Goal: Navigation & Orientation: Find specific page/section

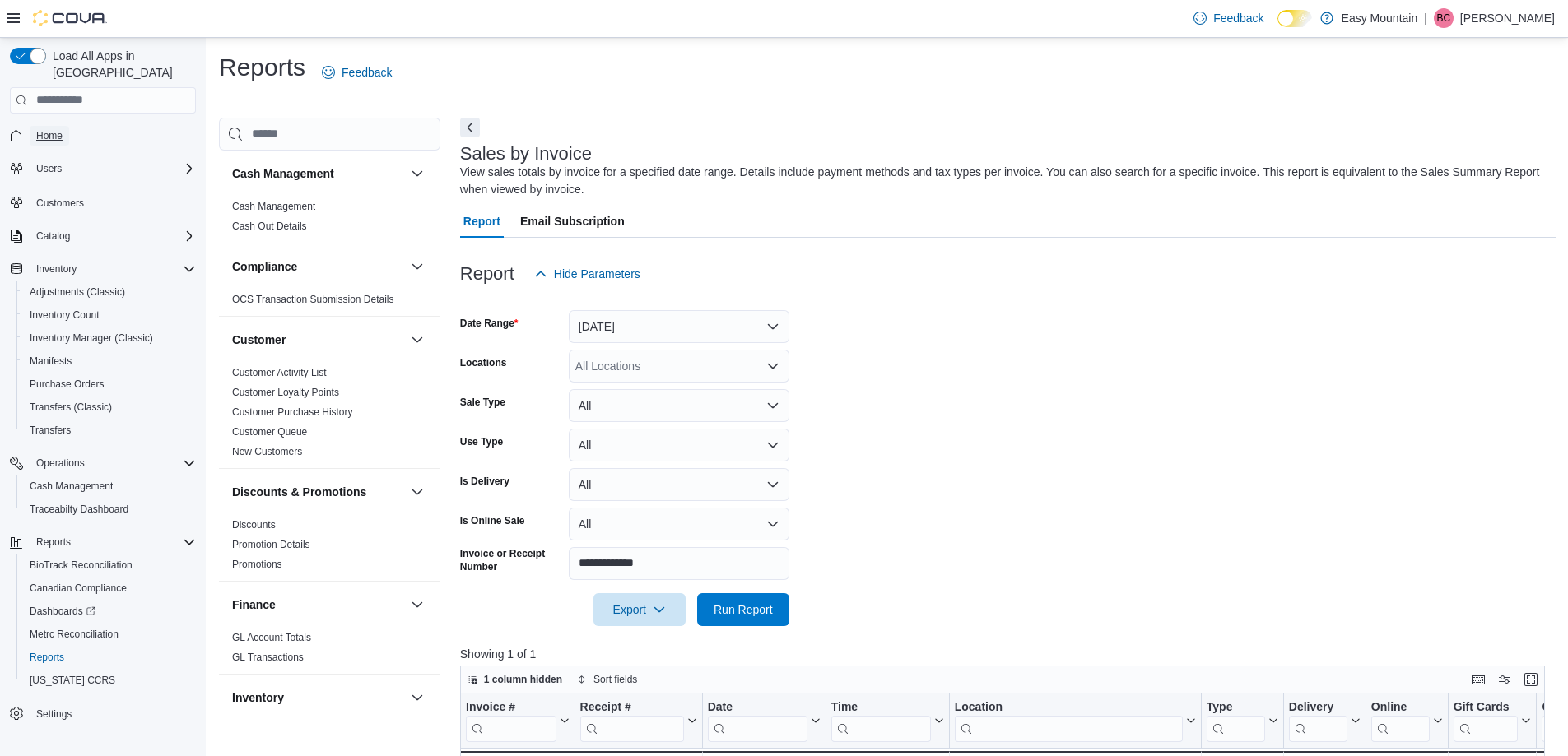
scroll to position [247, 0]
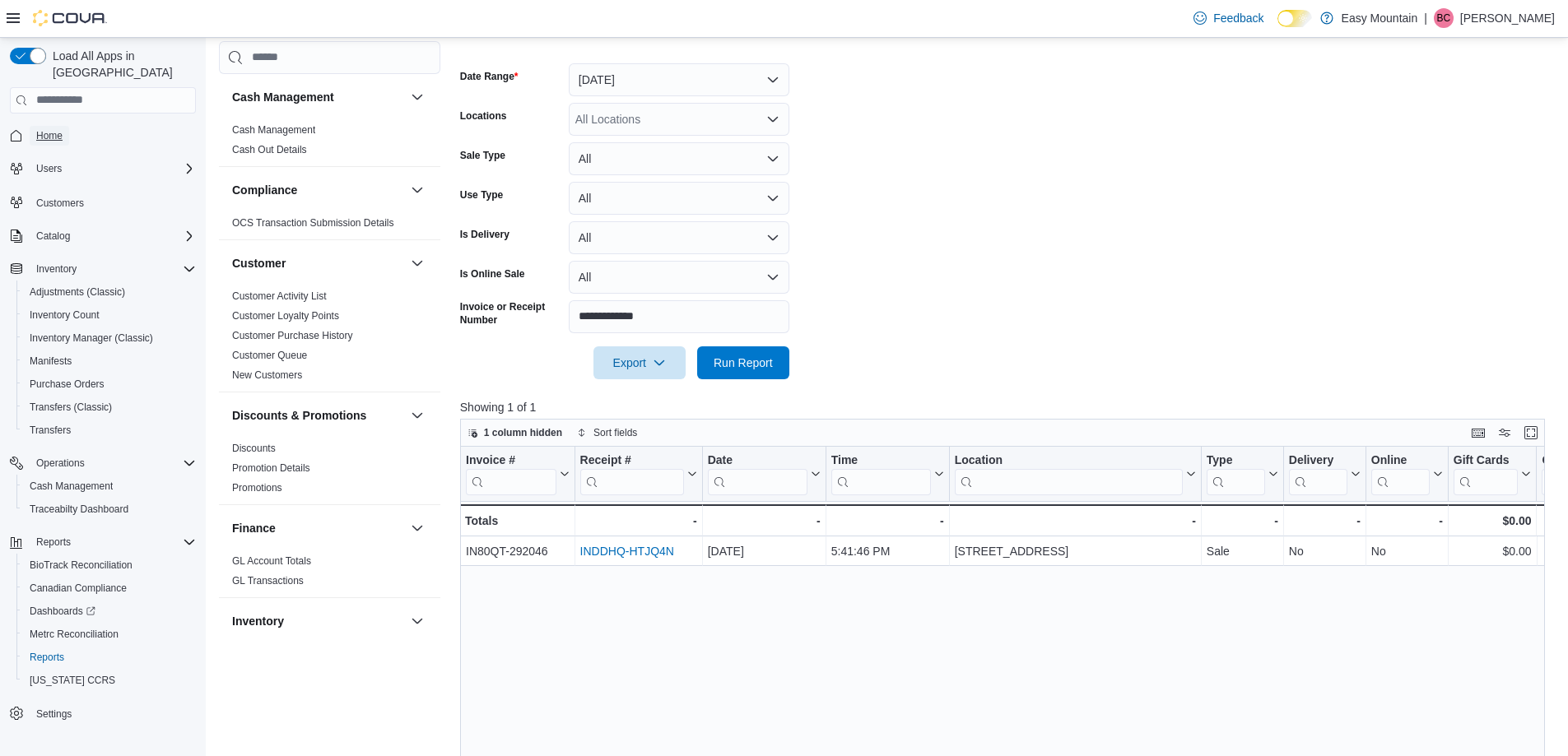
click at [62, 129] on span "Home" at bounding box center [49, 136] width 26 height 13
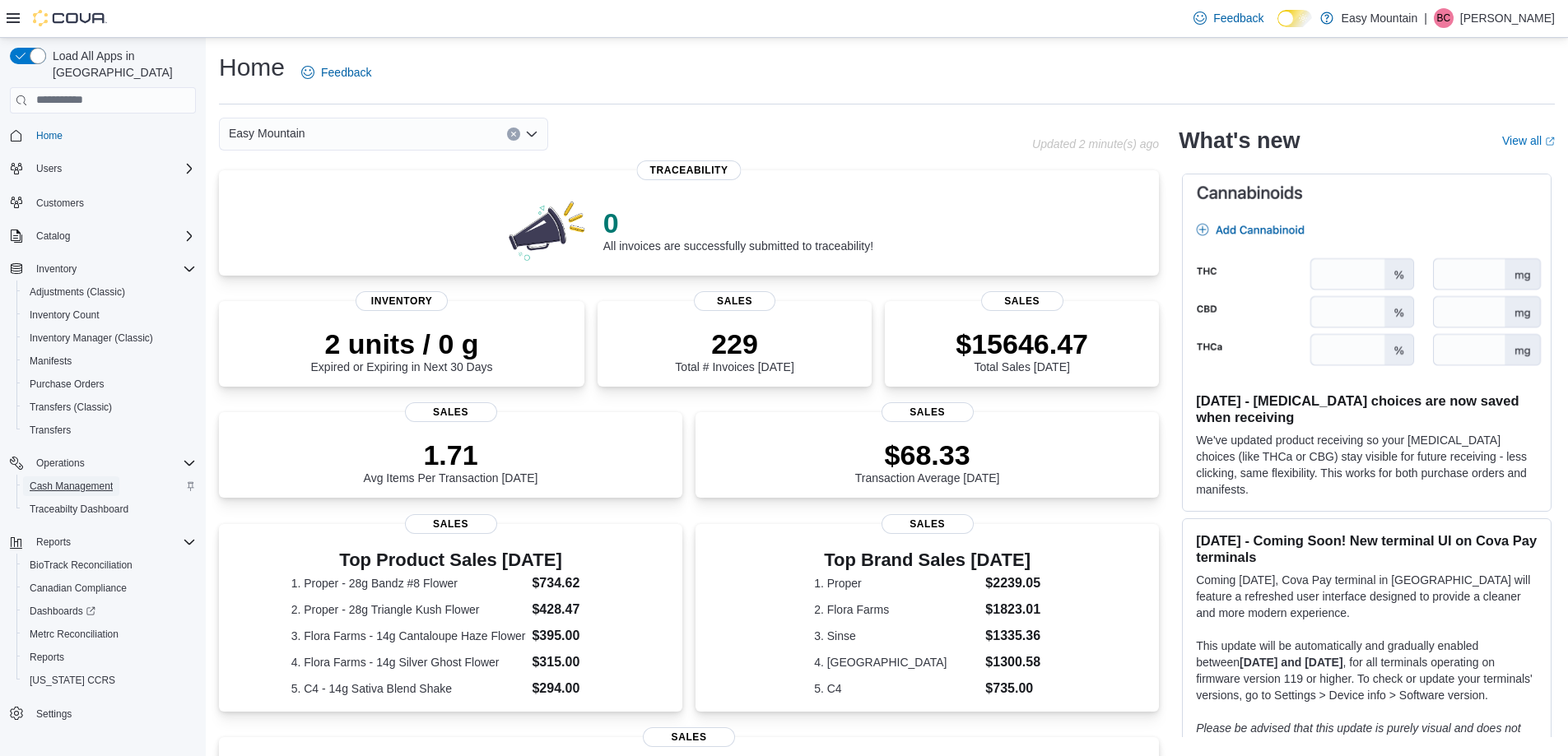
click at [96, 480] on span "Cash Management" at bounding box center [71, 486] width 83 height 13
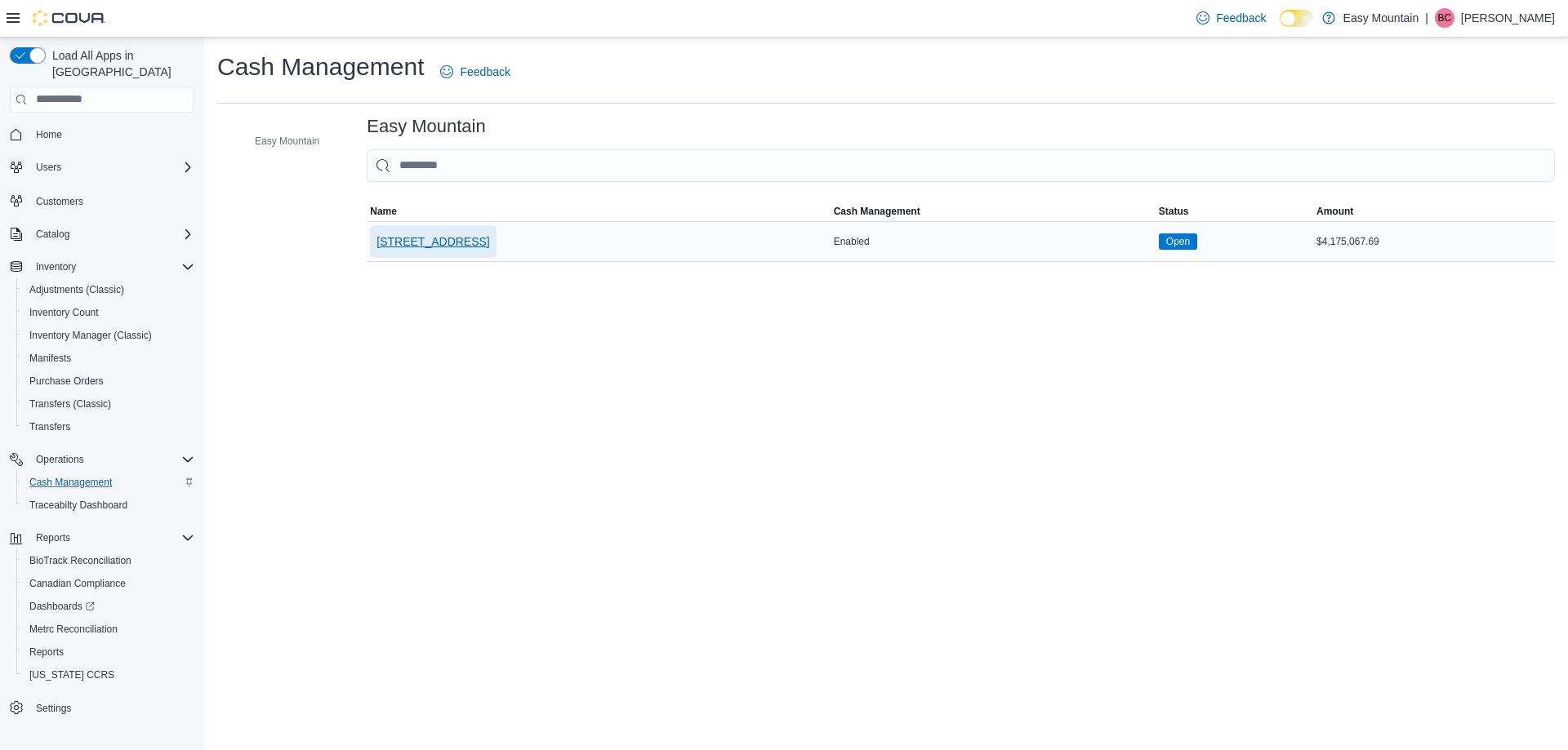
click at [446, 234] on span "[STREET_ADDRESS]" at bounding box center [433, 241] width 113 height 16
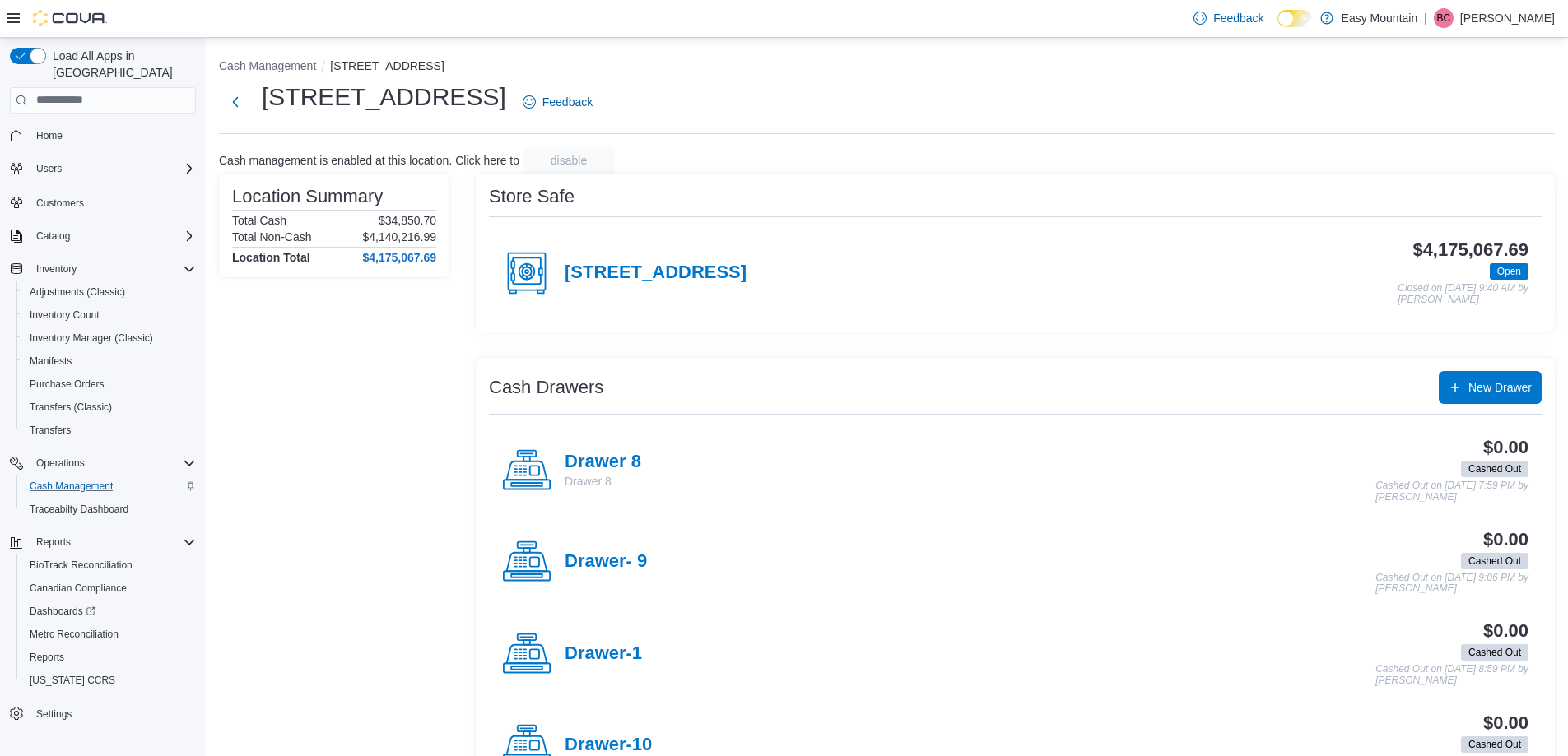
click at [45, 124] on button "Home" at bounding box center [103, 135] width 200 height 24
